Goal: Task Accomplishment & Management: Complete application form

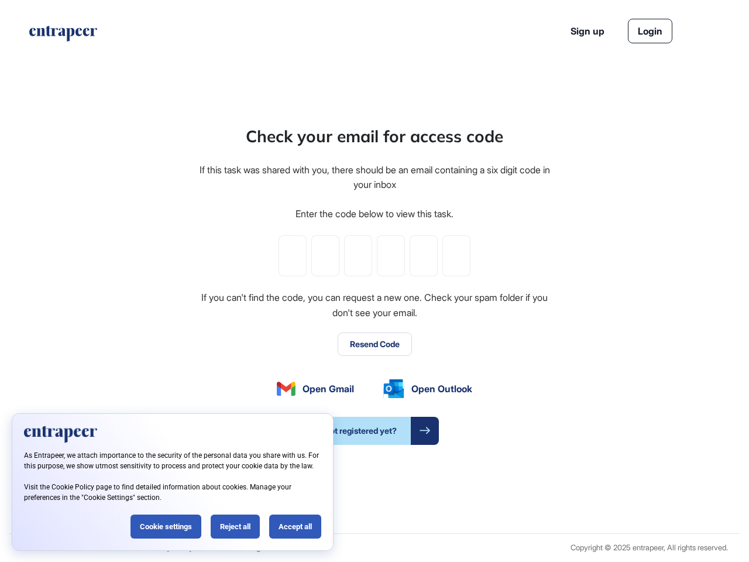
click at [374, 281] on div "Check your email for access code If this task was shared with you, there should…" at bounding box center [374, 284] width 353 height 321
click at [293, 256] on input "tel" at bounding box center [293, 255] width 28 height 41
click at [325, 256] on input "tel" at bounding box center [325, 255] width 28 height 41
click at [358, 256] on input "tel" at bounding box center [358, 255] width 28 height 41
click at [391, 256] on input "tel" at bounding box center [391, 255] width 28 height 41
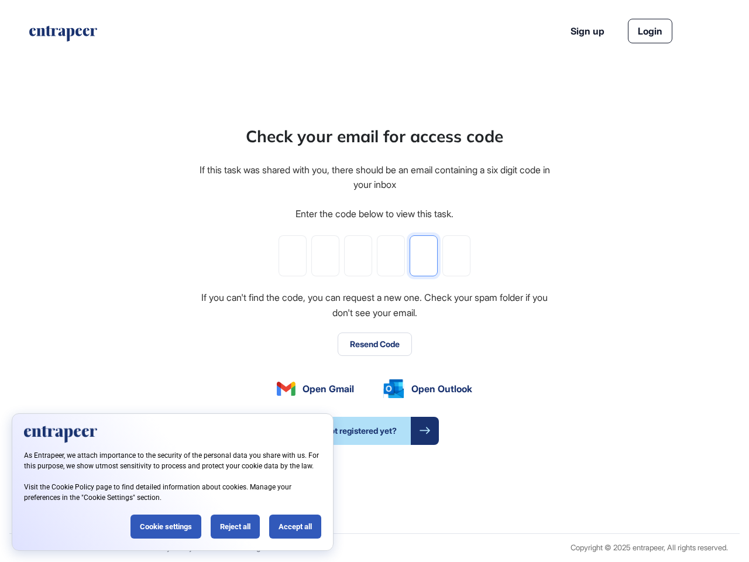
click at [424, 256] on input "tel" at bounding box center [424, 255] width 28 height 41
click at [456, 256] on input "tel" at bounding box center [456, 255] width 28 height 41
click at [374, 344] on button "Resend Code" at bounding box center [375, 343] width 74 height 23
